Goal: Task Accomplishment & Management: Use online tool/utility

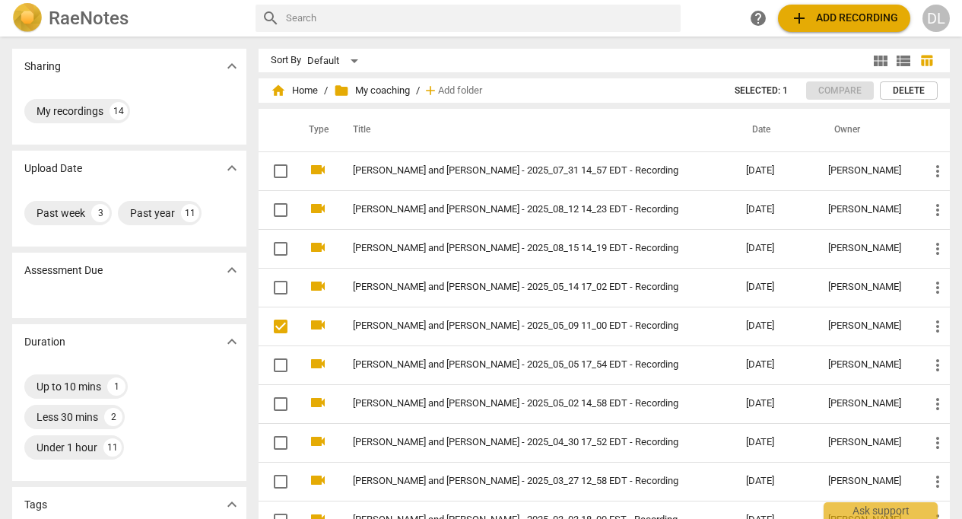
click at [831, 11] on span "add Add recording" at bounding box center [844, 18] width 108 height 18
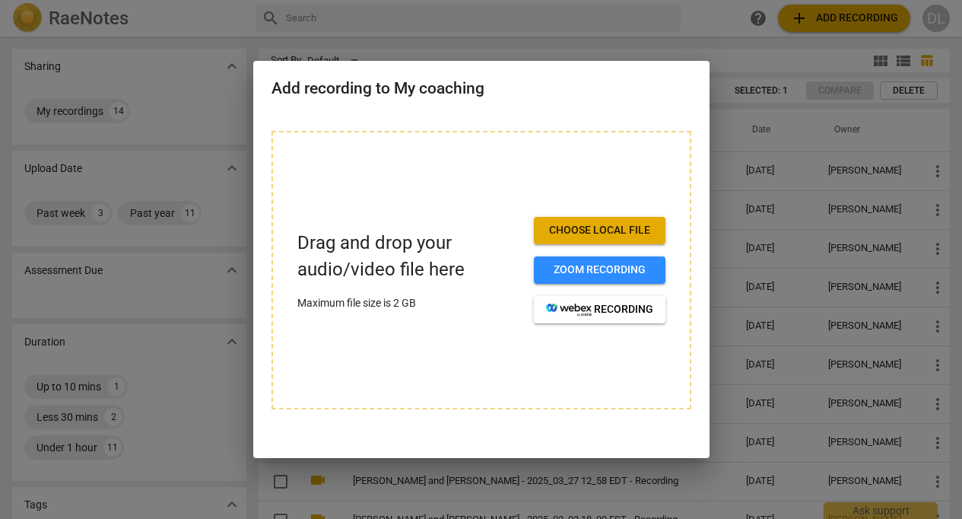
click at [601, 229] on span "Choose local file" at bounding box center [599, 230] width 107 height 15
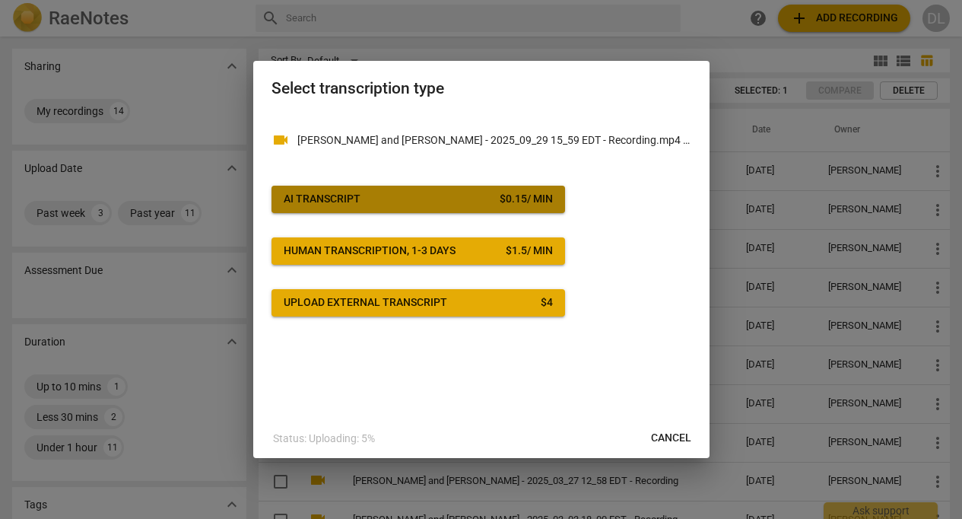
click at [431, 196] on span "AI Transcript $ 0.15 / min" at bounding box center [418, 199] width 269 height 15
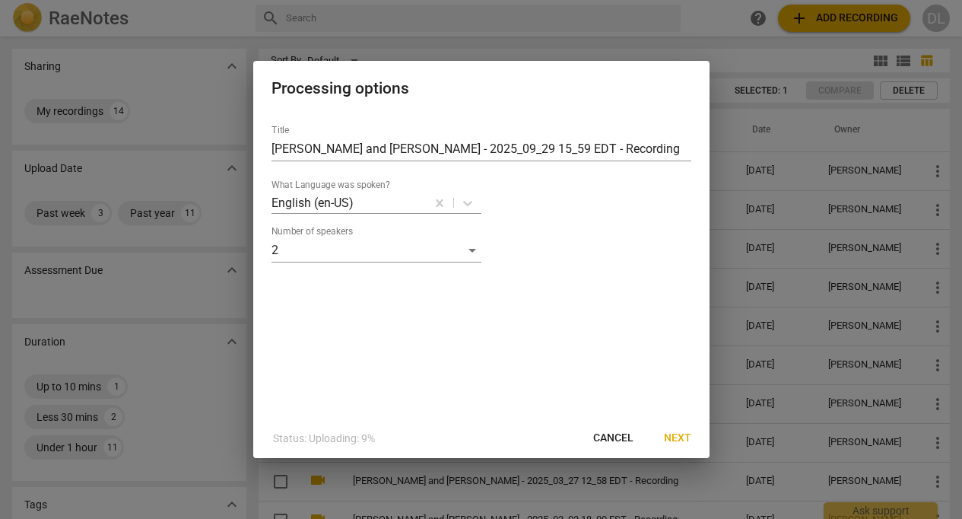
click at [682, 445] on span "Next" at bounding box center [677, 438] width 27 height 15
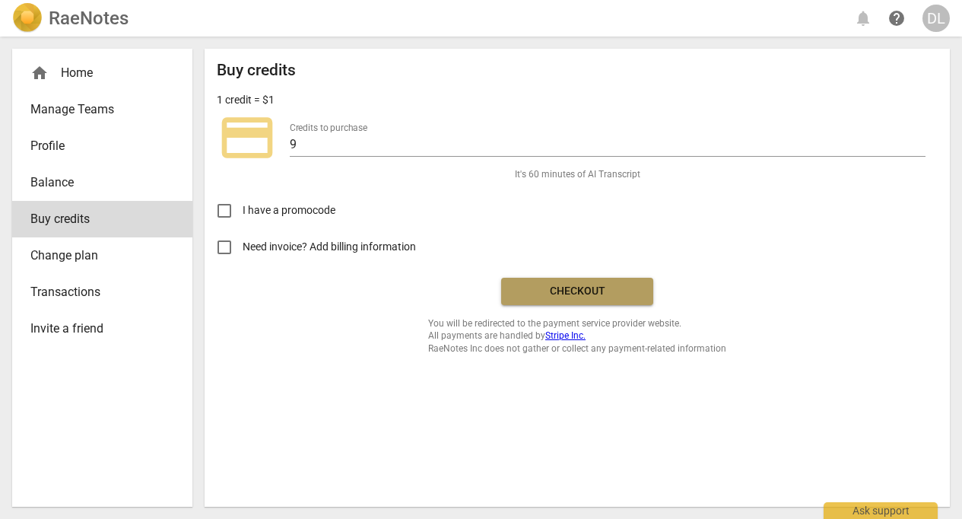
click at [578, 286] on span "Checkout" at bounding box center [577, 291] width 128 height 15
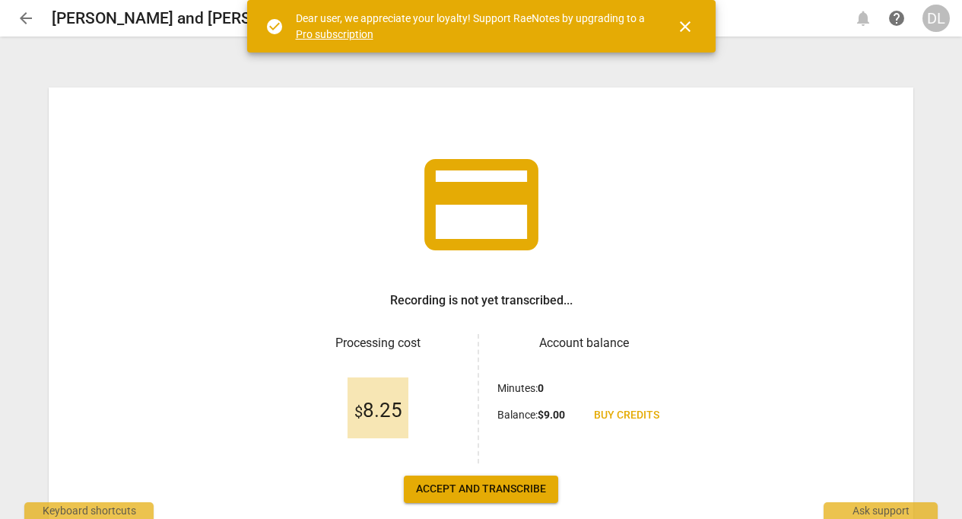
click at [473, 489] on span "Accept and transcribe" at bounding box center [481, 489] width 130 height 15
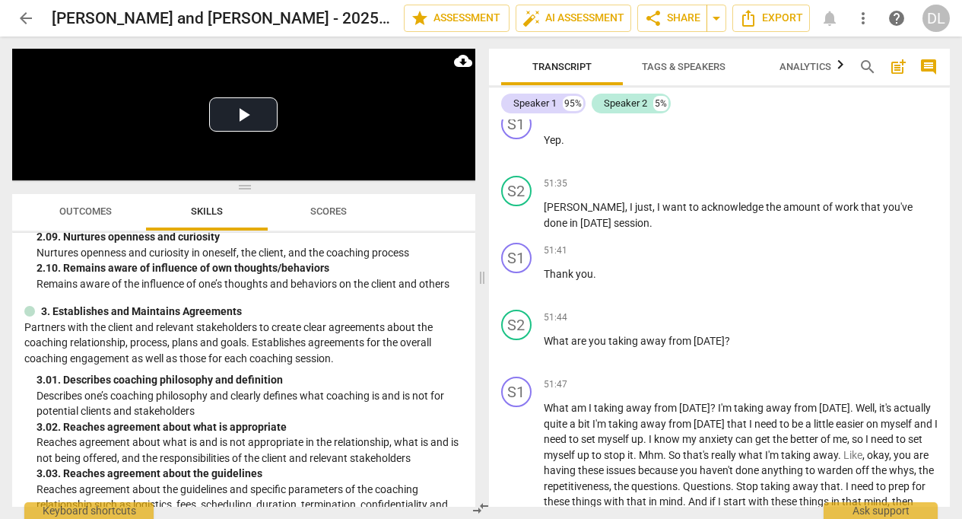
scroll to position [725, 0]
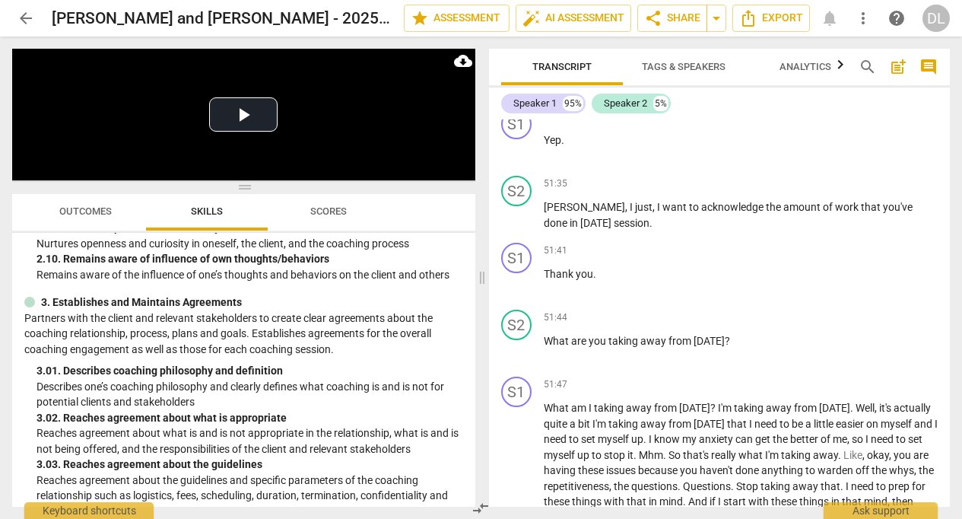
click at [323, 211] on span "Scores" at bounding box center [328, 210] width 37 height 11
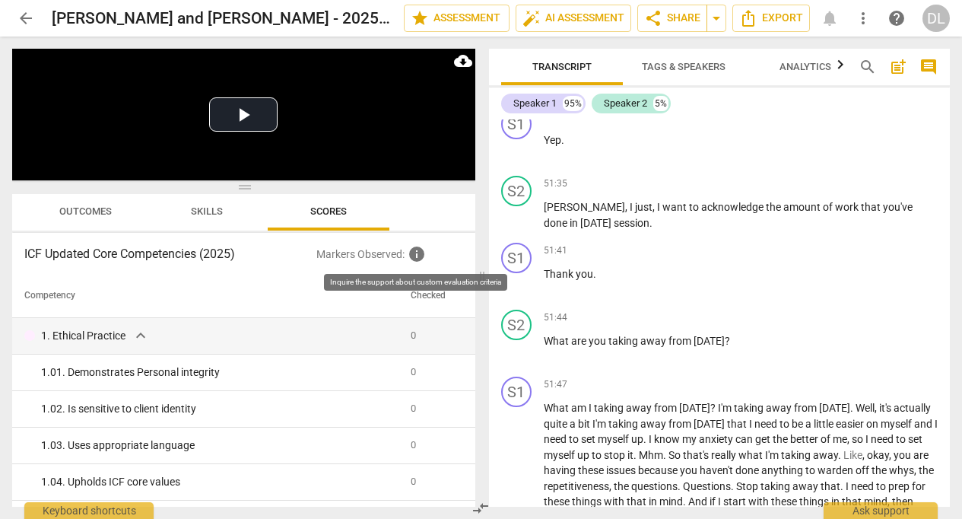
click at [416, 256] on span "info" at bounding box center [417, 254] width 18 height 18
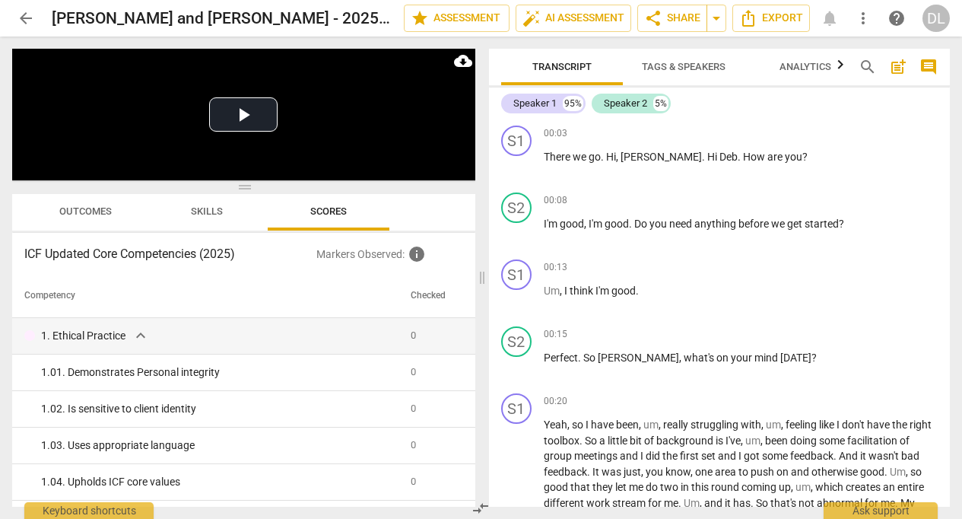
scroll to position [0, 0]
